Goal: Task Accomplishment & Management: Manage account settings

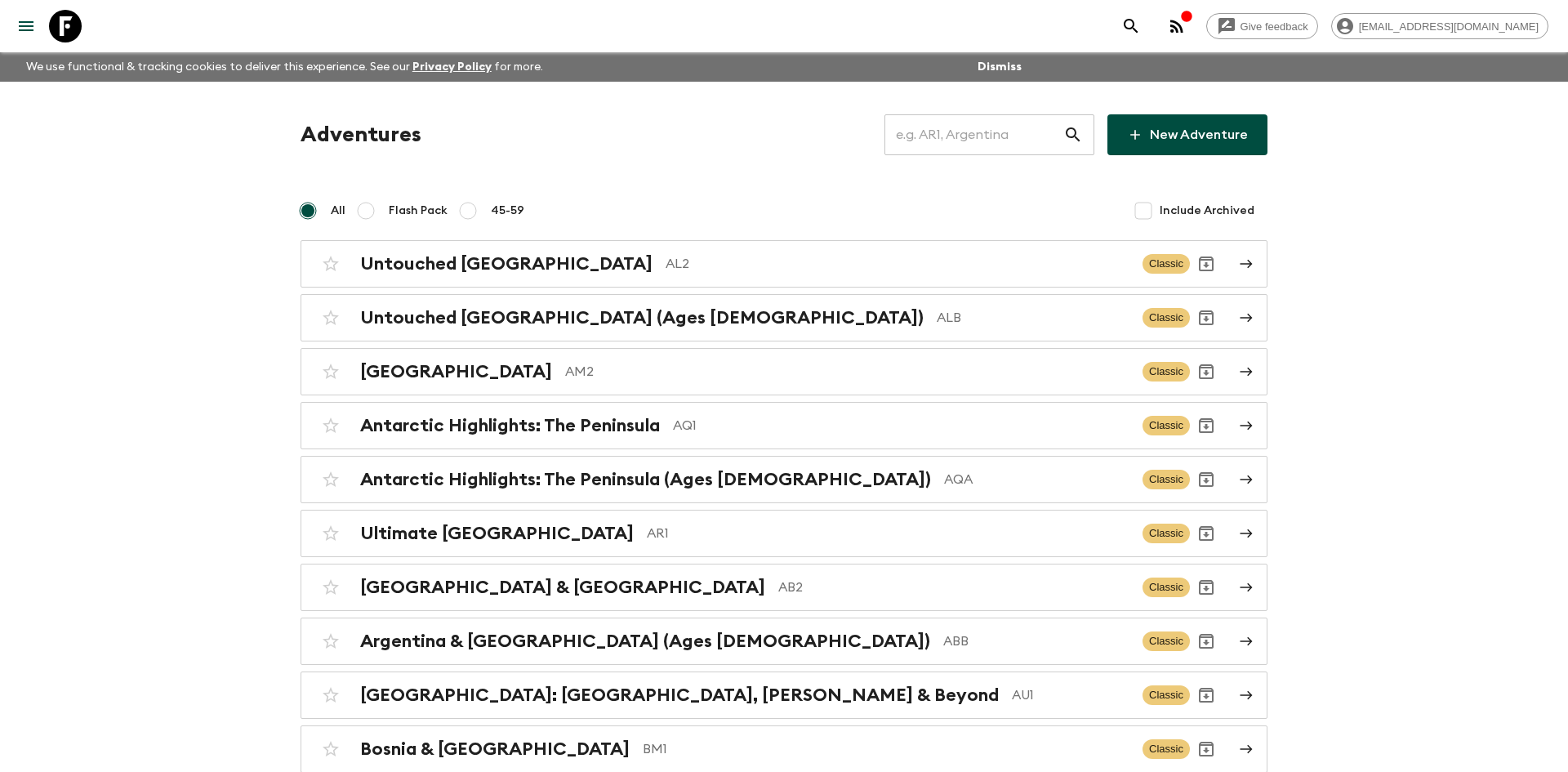
click at [938, 133] on input "text" at bounding box center [974, 135] width 179 height 46
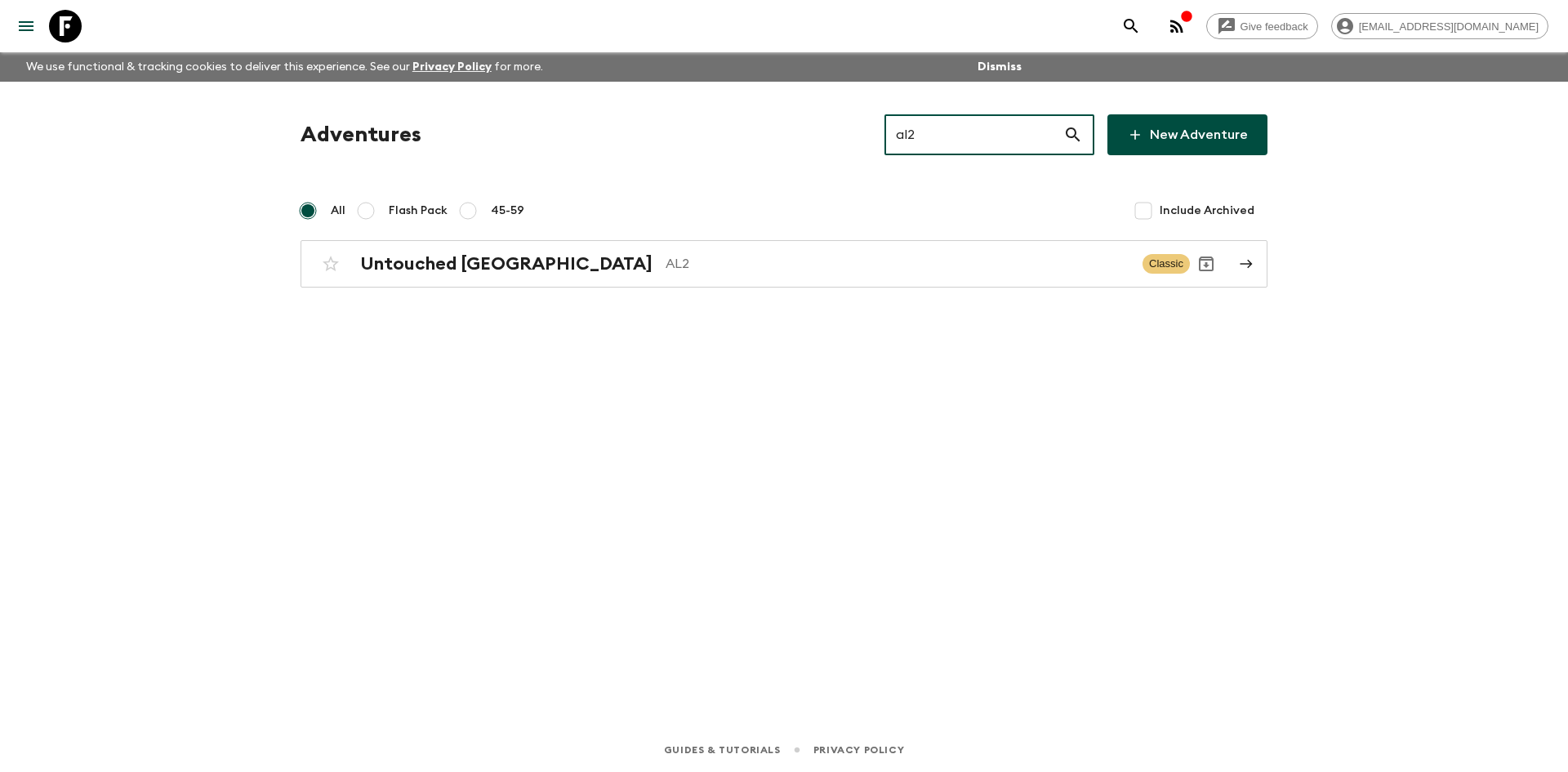
type input "al2"
click at [528, 290] on div "Adventures al2 ​ New Adventure All Flash Pack 45-59 Include Archived Untouched …" at bounding box center [784, 382] width 1045 height 601
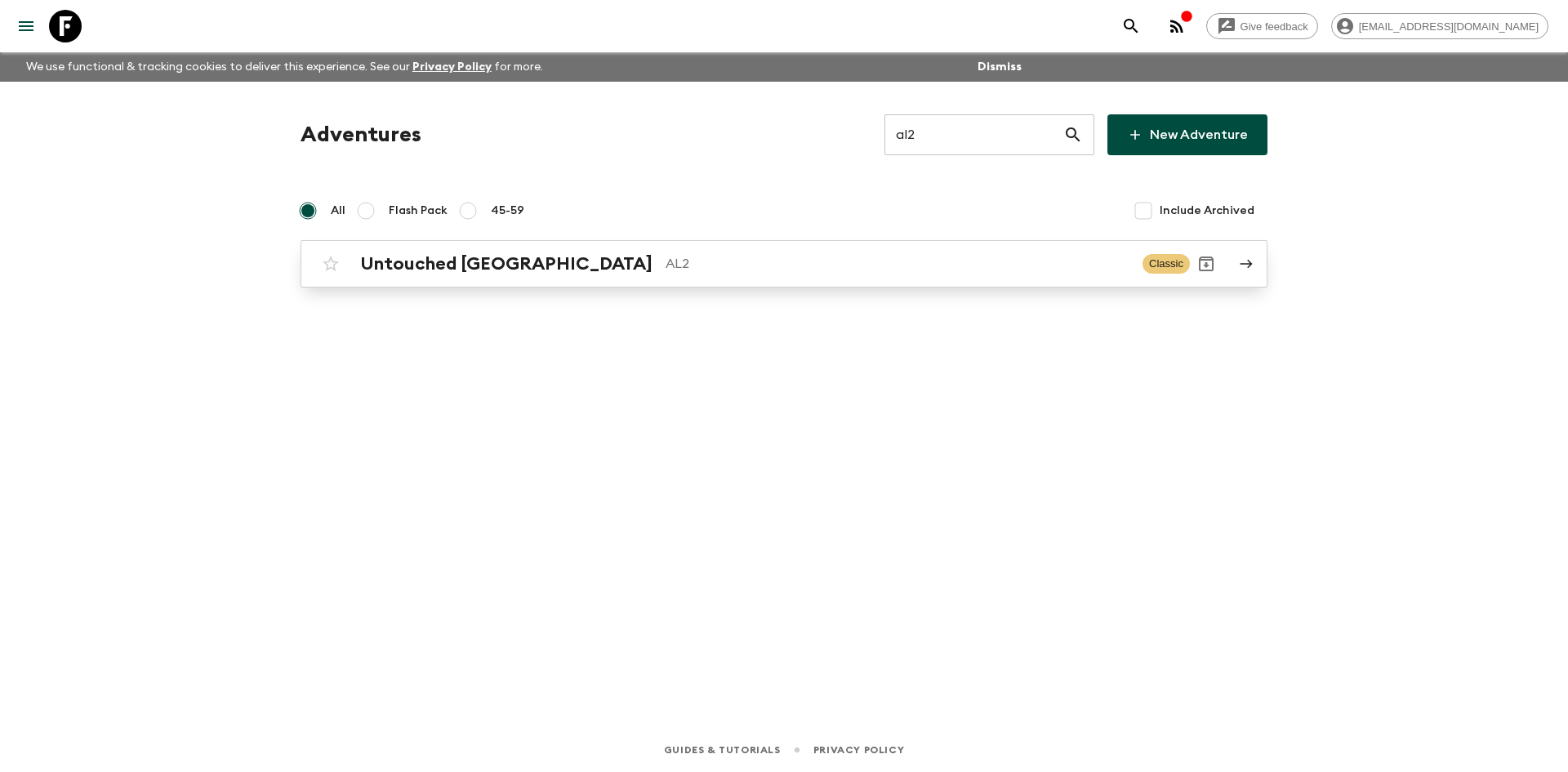
click at [475, 264] on h2 "Untouched [GEOGRAPHIC_DATA]" at bounding box center [507, 263] width 293 height 21
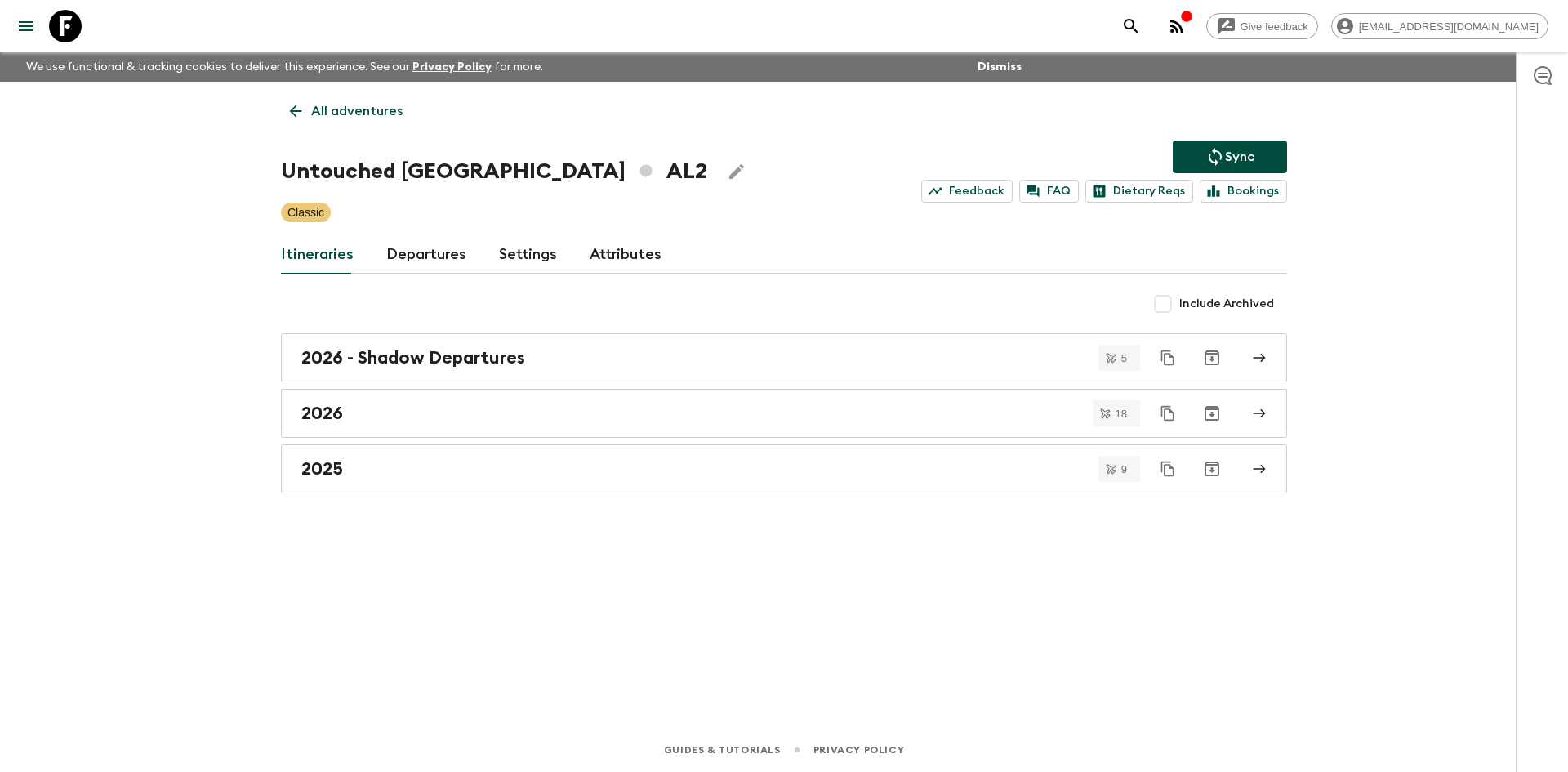
click at [1233, 145] on button "Sync" at bounding box center [1230, 157] width 114 height 32
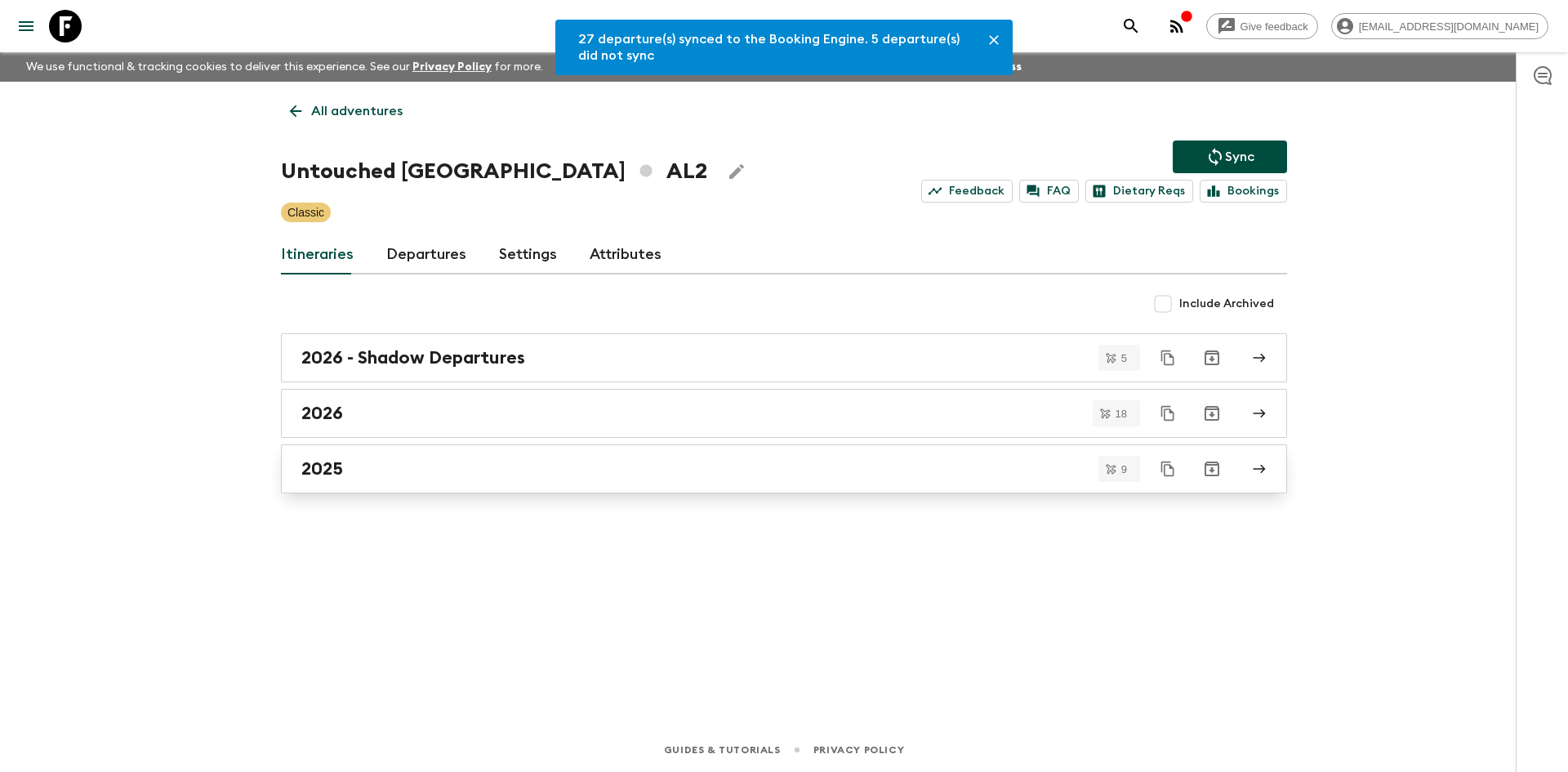
click at [409, 466] on div "2025" at bounding box center [768, 469] width 934 height 21
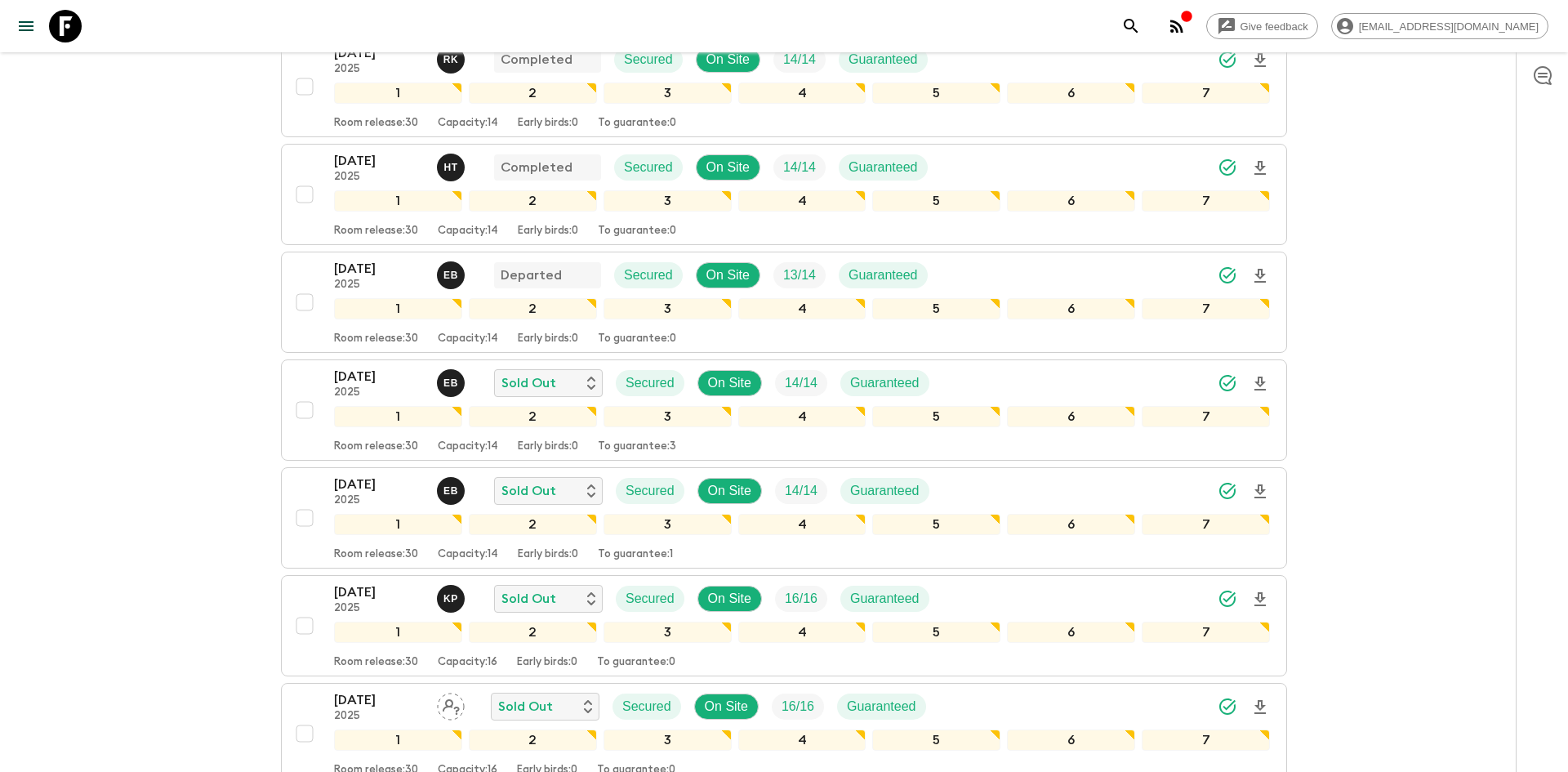
scroll to position [688, 0]
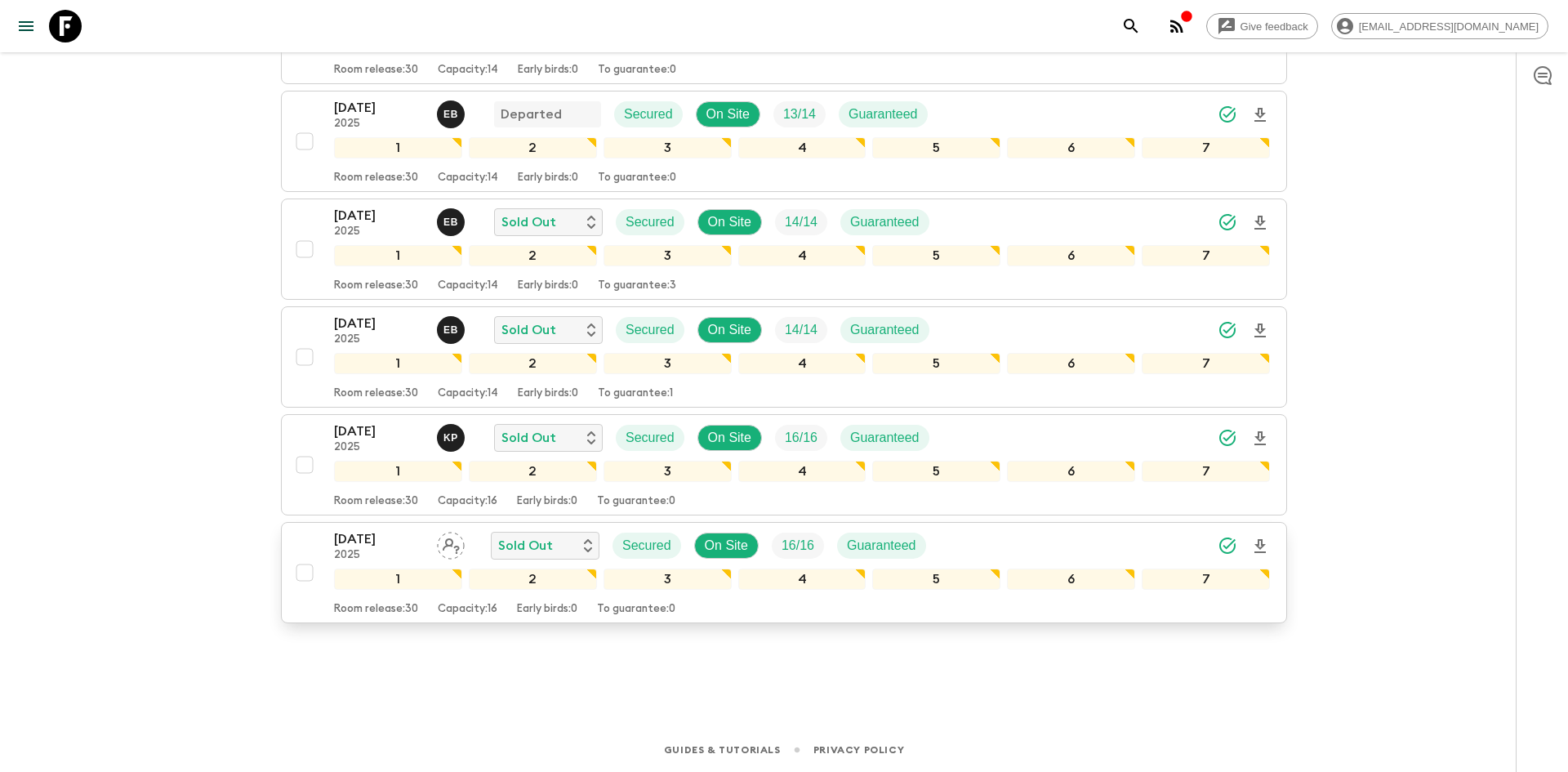
click at [970, 539] on div "[DATE] 2025 Sold Out Secured On Site 16 / 16 Guaranteed" at bounding box center [801, 546] width 936 height 32
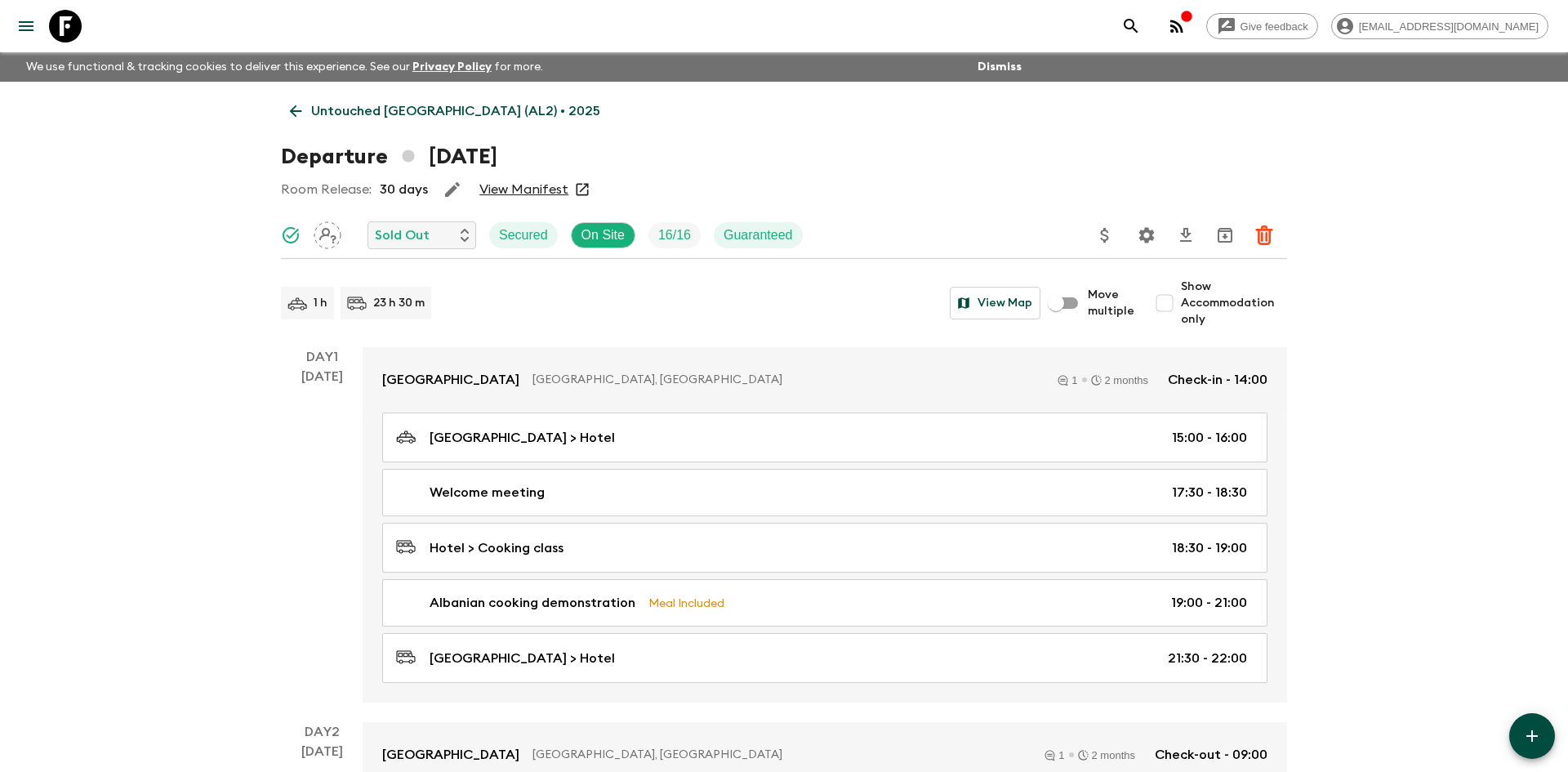
click at [1150, 234] on icon "Settings" at bounding box center [1147, 235] width 15 height 15
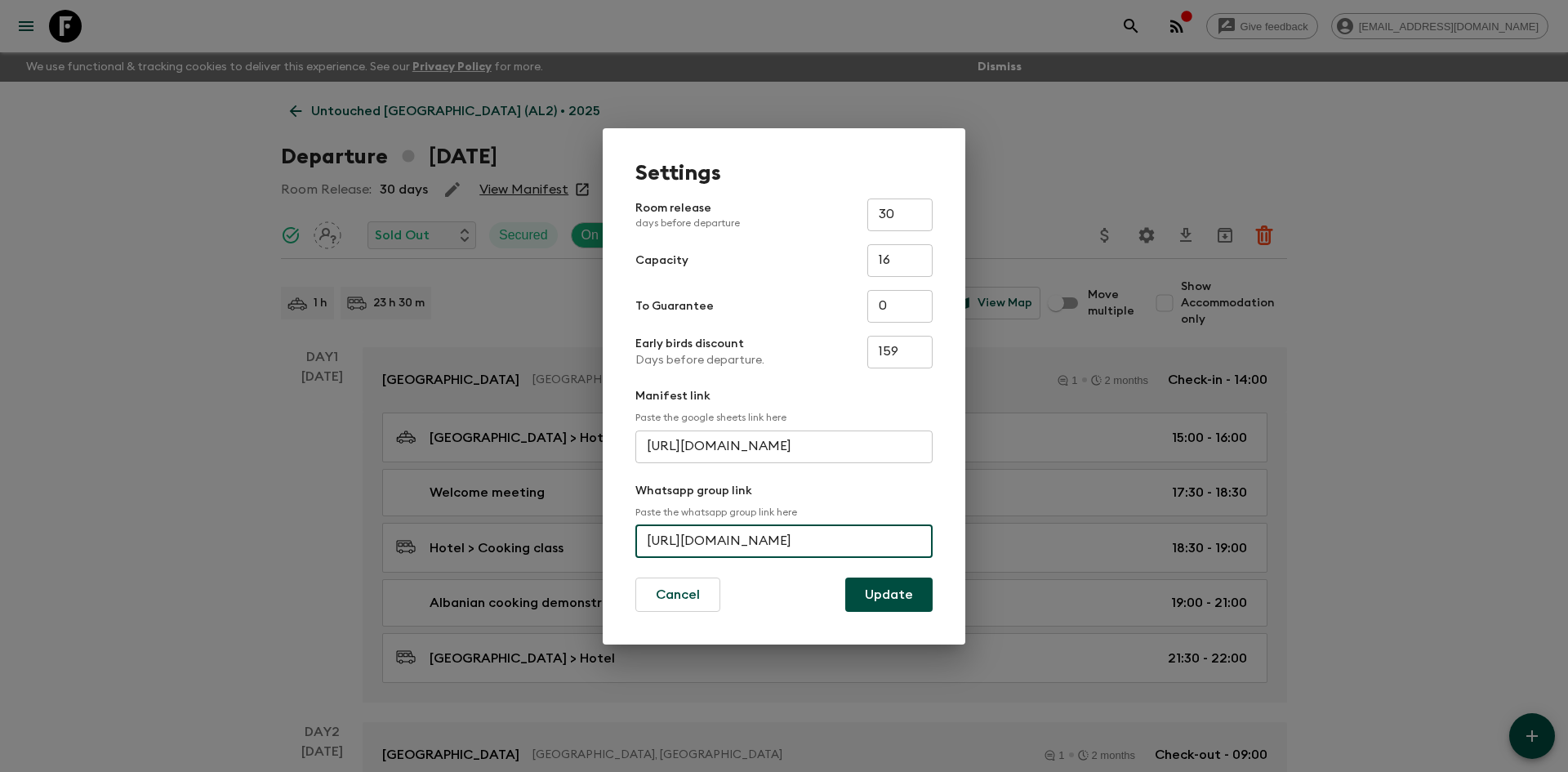
scroll to position [0, 68]
drag, startPoint x: 647, startPoint y: 543, endPoint x: 929, endPoint y: 546, distance: 282.0
click at [929, 546] on input "[URL][DOMAIN_NAME]" at bounding box center [784, 542] width 297 height 32
